Goal: Task Accomplishment & Management: Manage account settings

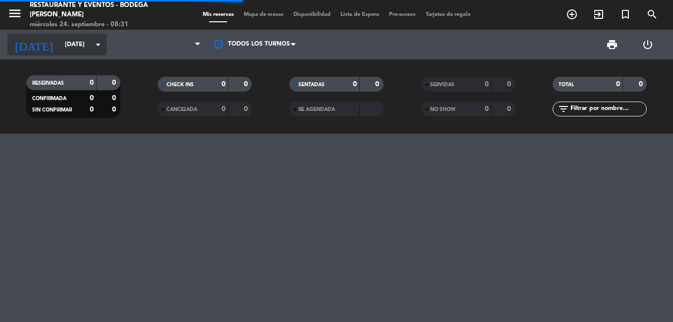
click at [90, 45] on input "[DATE]" at bounding box center [102, 44] width 84 height 17
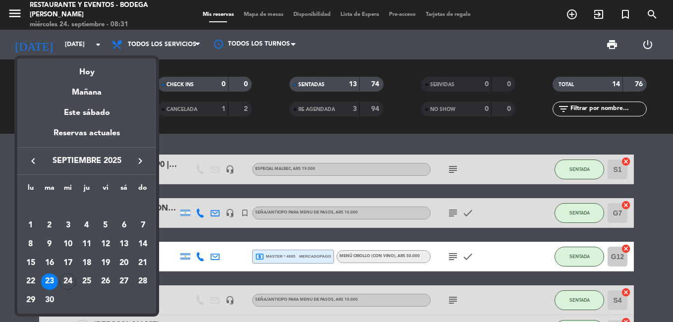
click at [69, 282] on div "24" at bounding box center [67, 281] width 17 height 17
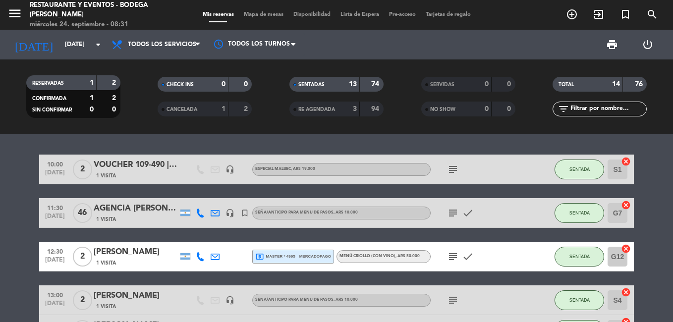
type input "[DATE]"
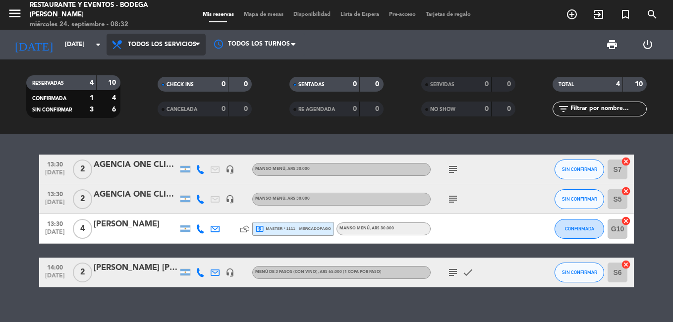
click at [151, 41] on span "Todos los servicios" at bounding box center [162, 44] width 68 height 7
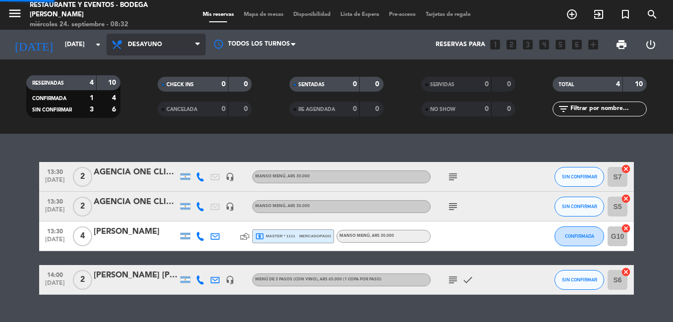
click at [151, 88] on div "menu Restaurante y Eventos - Bodega [PERSON_NAME] [DATE] 24. septiembre - 08:32…" at bounding box center [336, 67] width 673 height 134
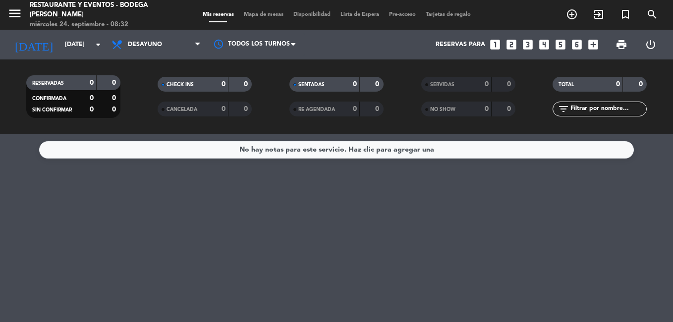
click at [152, 42] on span "Desayuno" at bounding box center [145, 44] width 34 height 7
click at [146, 108] on div "menu Restaurante y Eventos - Bodega [PERSON_NAME] [DATE] 24. septiembre - 08:32…" at bounding box center [336, 67] width 673 height 134
click at [146, 42] on span "Brunch" at bounding box center [141, 44] width 26 height 7
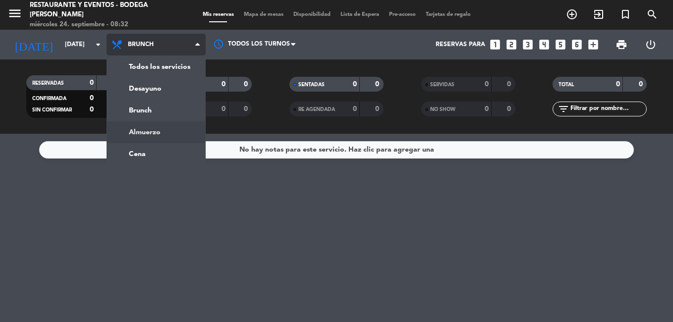
click at [148, 128] on div "menu Restaurante y Eventos - Bodega [PERSON_NAME] [DATE] 24. septiembre - 08:32…" at bounding box center [336, 67] width 673 height 134
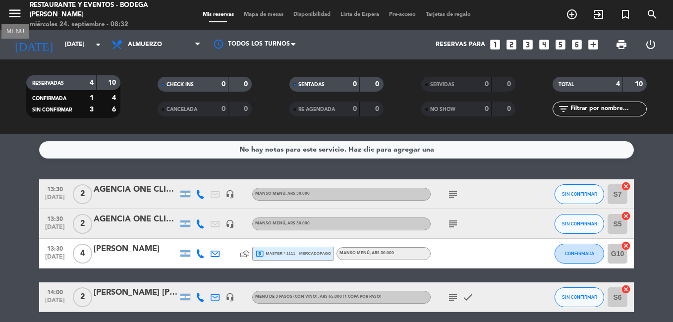
click at [16, 11] on icon "menu" at bounding box center [14, 13] width 15 height 15
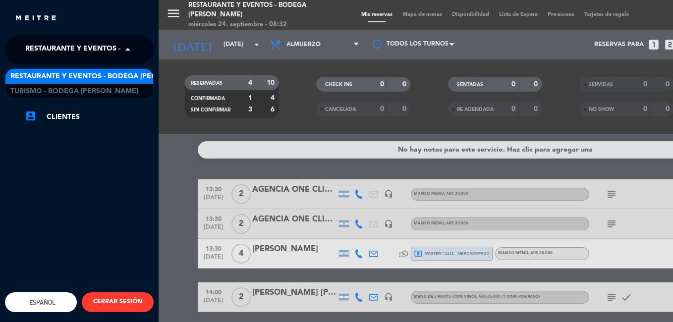
click at [62, 48] on span "Restaurante y Eventos - Bodega [PERSON_NAME]" at bounding box center [118, 49] width 187 height 21
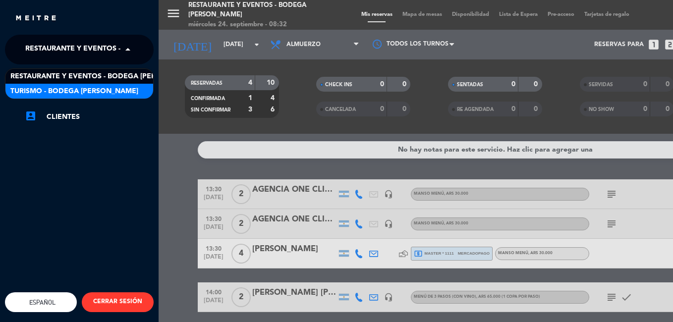
click at [62, 87] on span "Turismo - Bodega [PERSON_NAME]" at bounding box center [74, 91] width 128 height 11
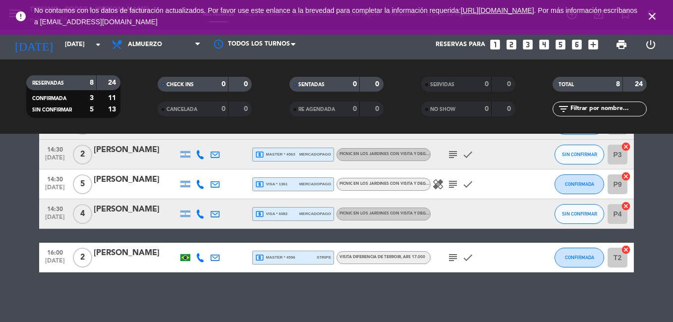
scroll to position [137, 0]
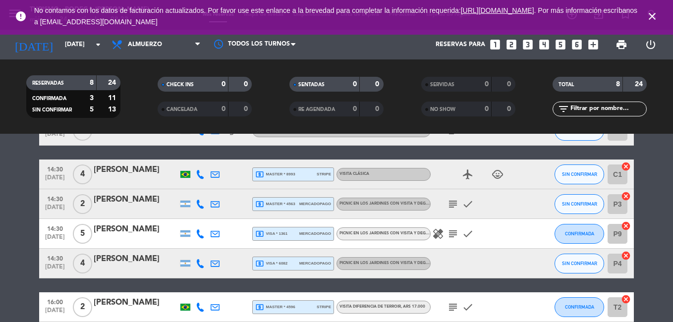
click at [651, 15] on icon "close" at bounding box center [652, 16] width 12 height 12
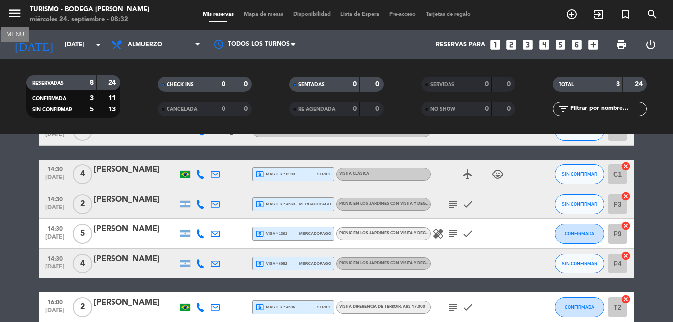
click at [9, 15] on icon "menu" at bounding box center [14, 13] width 15 height 15
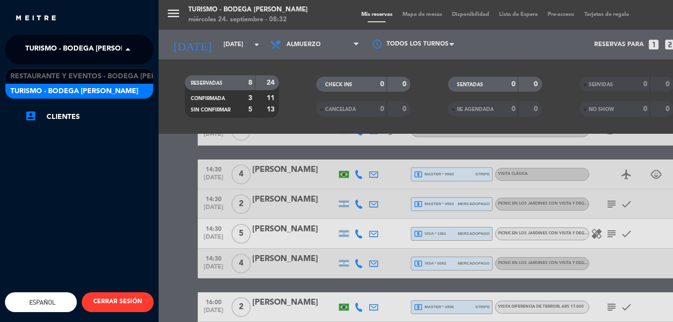
click at [86, 50] on span "Turismo - Bodega [PERSON_NAME]" at bounding box center [89, 49] width 128 height 21
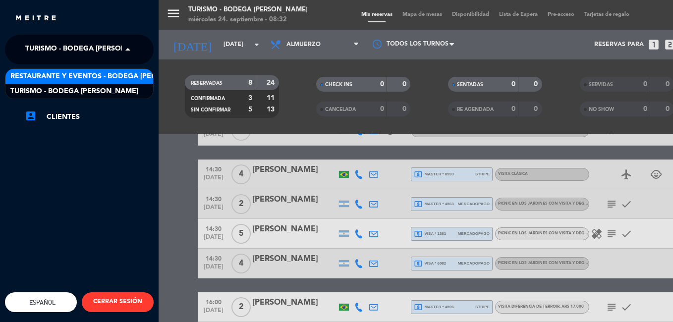
click at [88, 71] on span "Restaurante y Eventos - Bodega [PERSON_NAME]" at bounding box center [103, 76] width 187 height 11
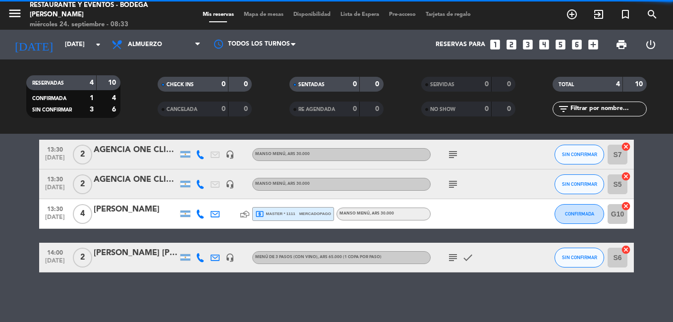
scroll to position [40, 0]
